Goal: Transaction & Acquisition: Book appointment/travel/reservation

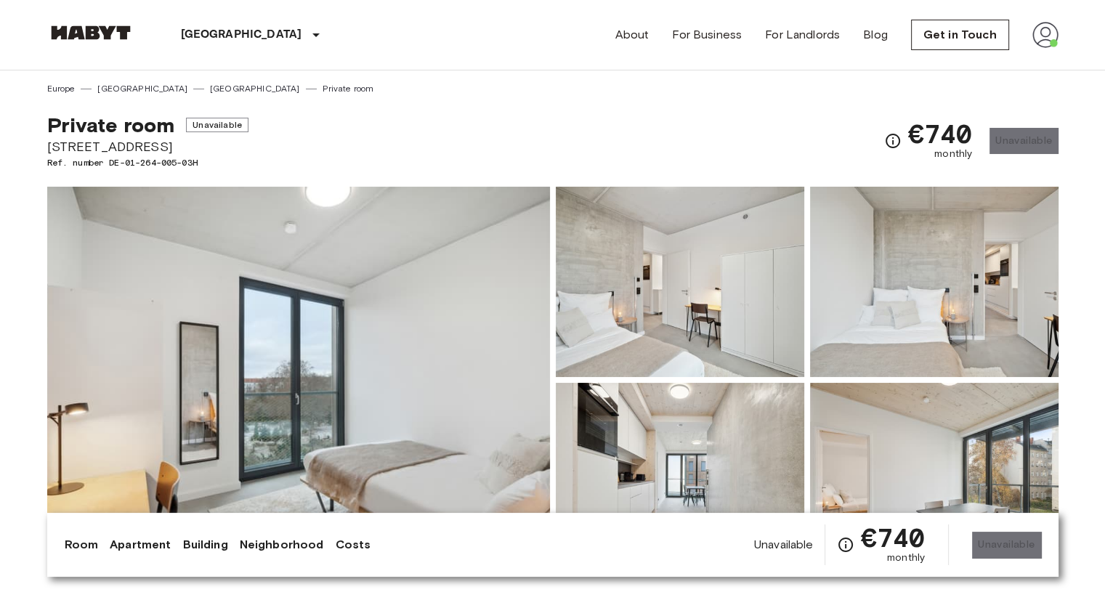
click at [127, 29] on img at bounding box center [90, 32] width 87 height 15
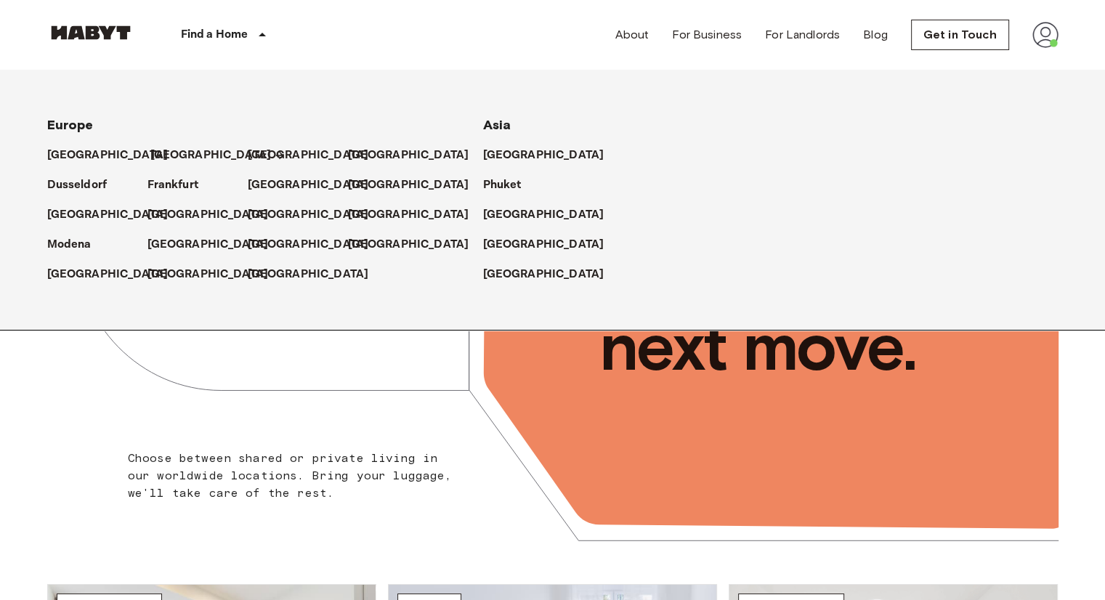
click at [153, 159] on p "[GEOGRAPHIC_DATA]" at bounding box center [210, 155] width 121 height 17
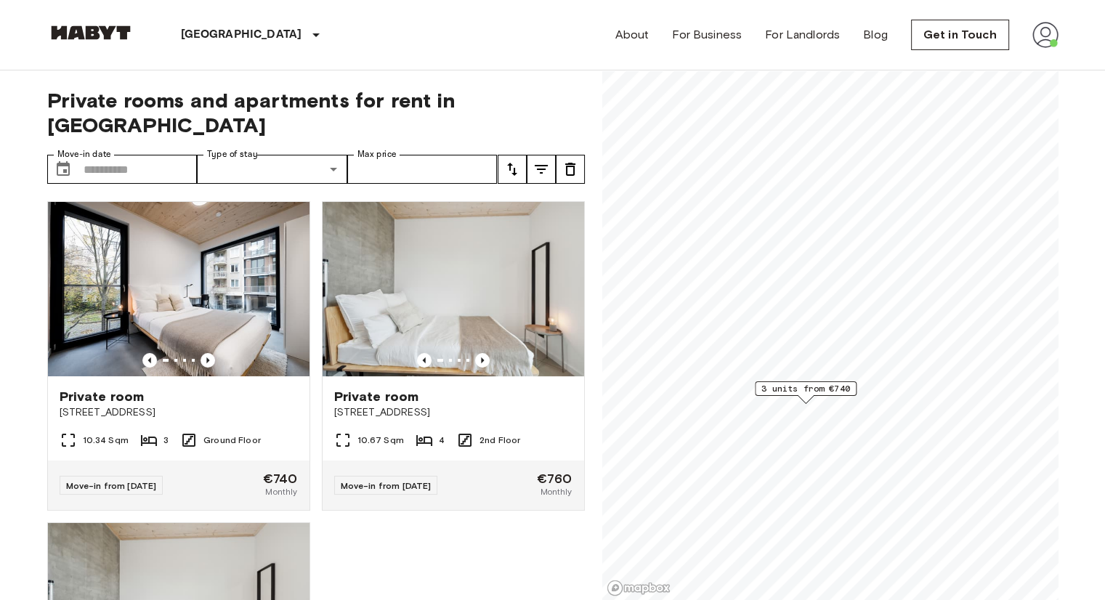
click at [838, 387] on span "3 units from €740" at bounding box center [805, 388] width 89 height 13
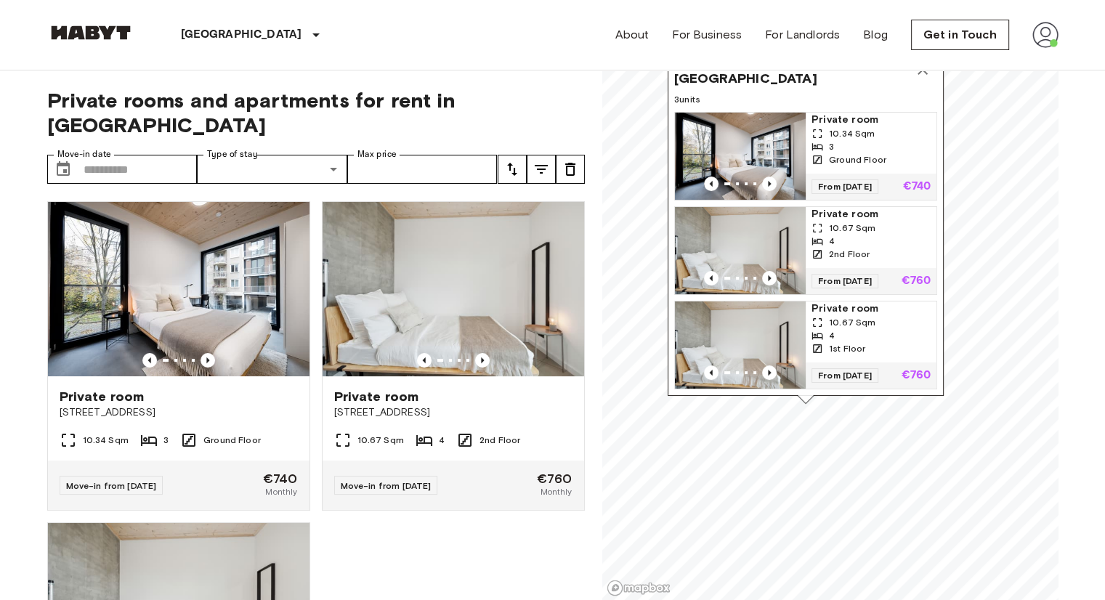
click at [750, 138] on img "Map marker" at bounding box center [740, 156] width 131 height 87
click at [761, 219] on img "Map marker" at bounding box center [740, 250] width 131 height 87
click at [764, 349] on img "Map marker" at bounding box center [740, 344] width 131 height 87
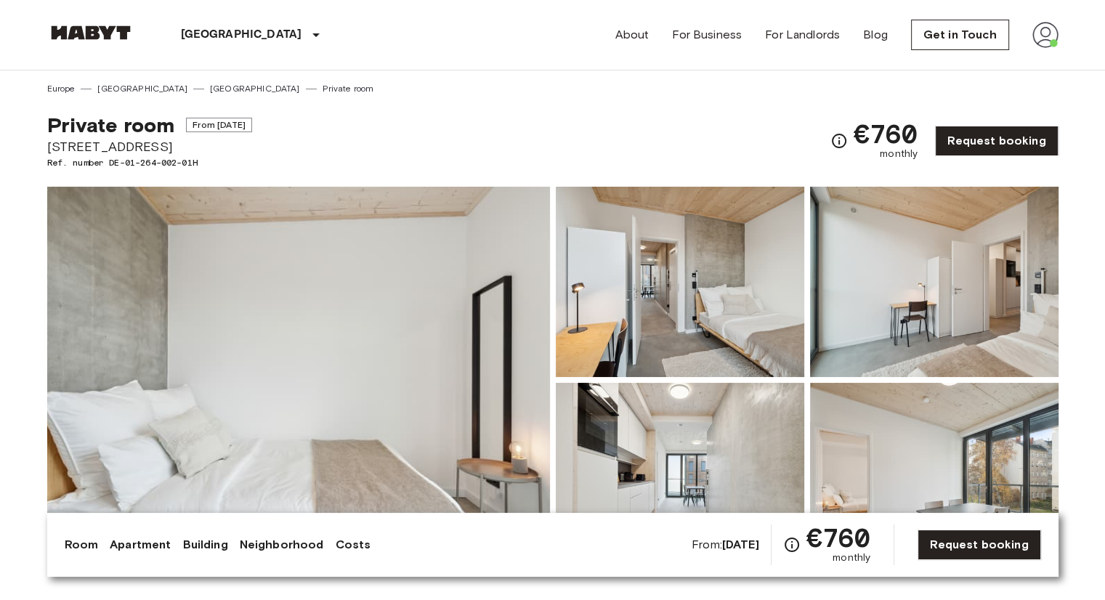
scroll to position [363, 0]
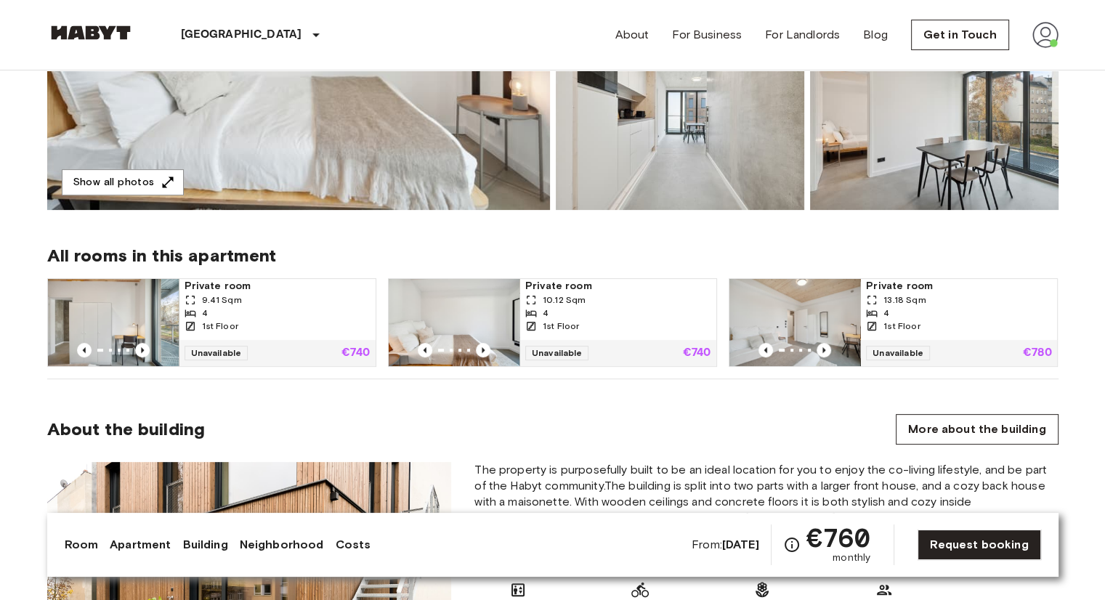
click at [330, 294] on div "9.41 Sqm" at bounding box center [276, 299] width 185 height 13
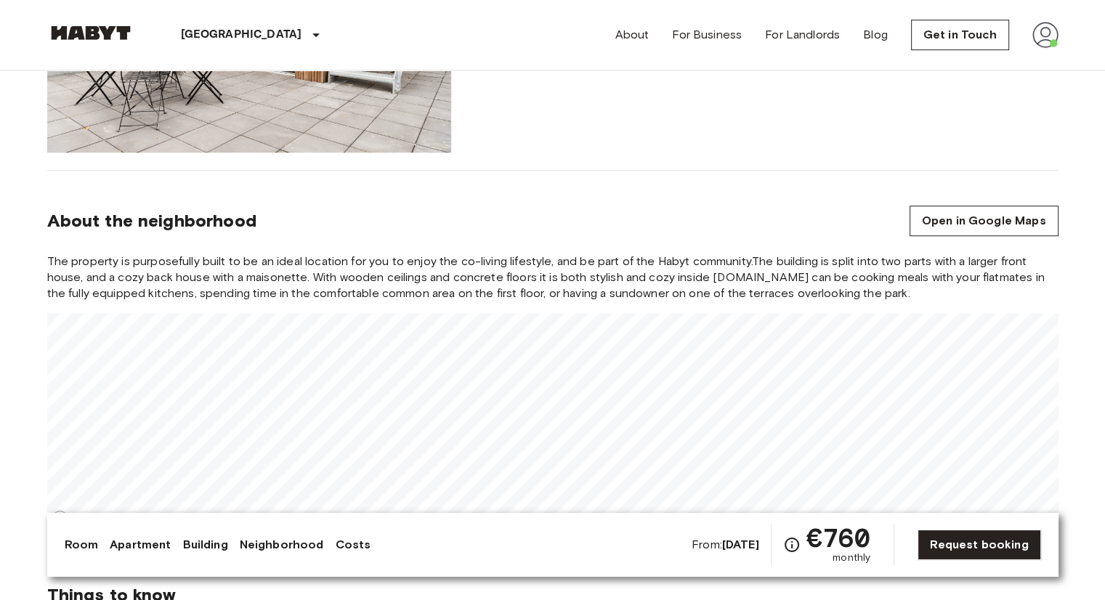
scroll to position [1089, 0]
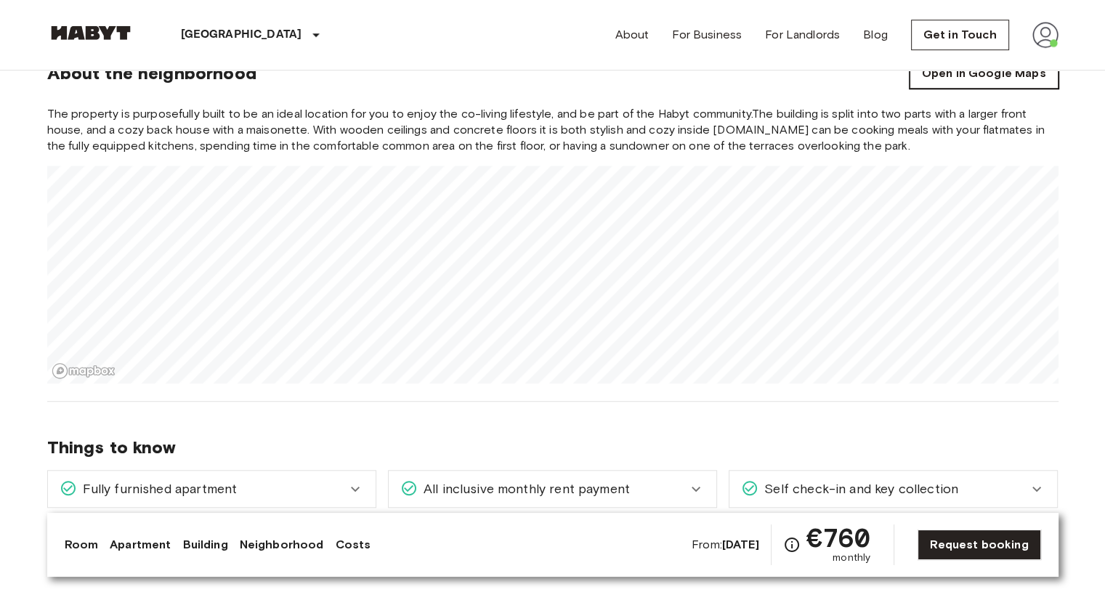
click at [940, 85] on link "Open in Google Maps" at bounding box center [983, 73] width 149 height 31
